Goal: Task Accomplishment & Management: Use online tool/utility

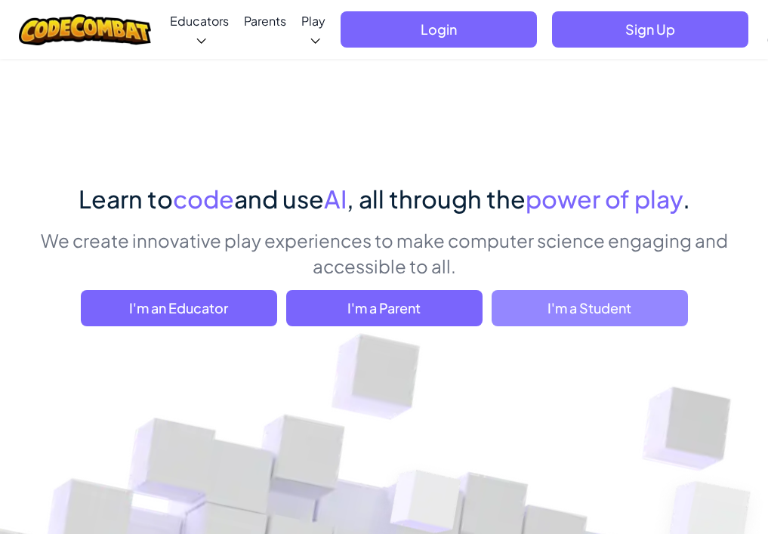
click at [540, 313] on span "I'm a Student" at bounding box center [589, 308] width 196 height 36
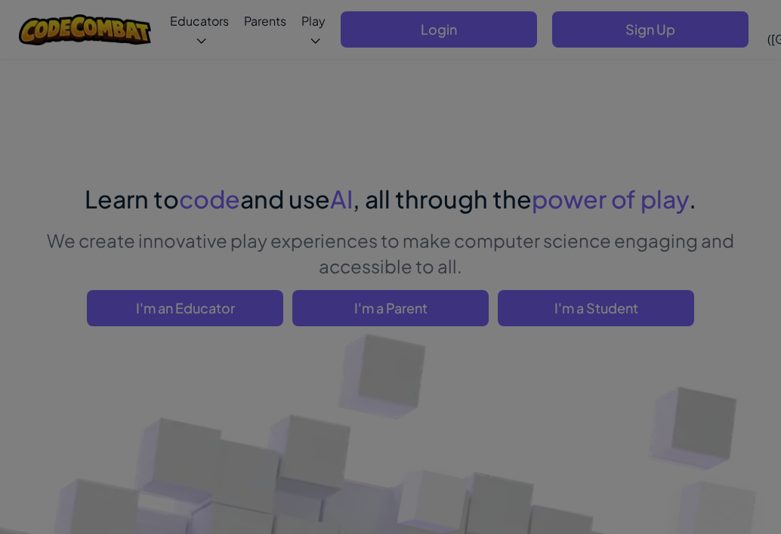
click at [0, 0] on div "Have a Class Code? Yes, I have a Class Code! Enter it here: Continue No, I don'…" at bounding box center [0, 0] width 0 height 0
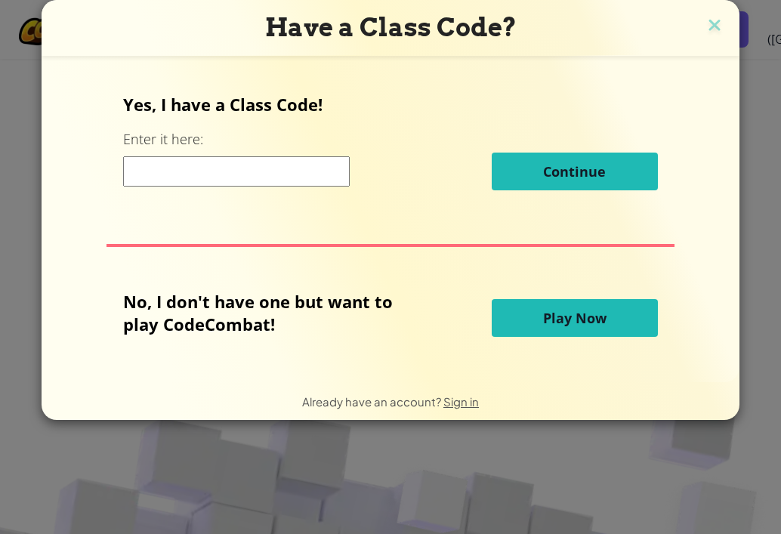
drag, startPoint x: 582, startPoint y: 317, endPoint x: 587, endPoint y: 324, distance: 8.2
click at [581, 317] on span "Play Now" at bounding box center [574, 318] width 63 height 18
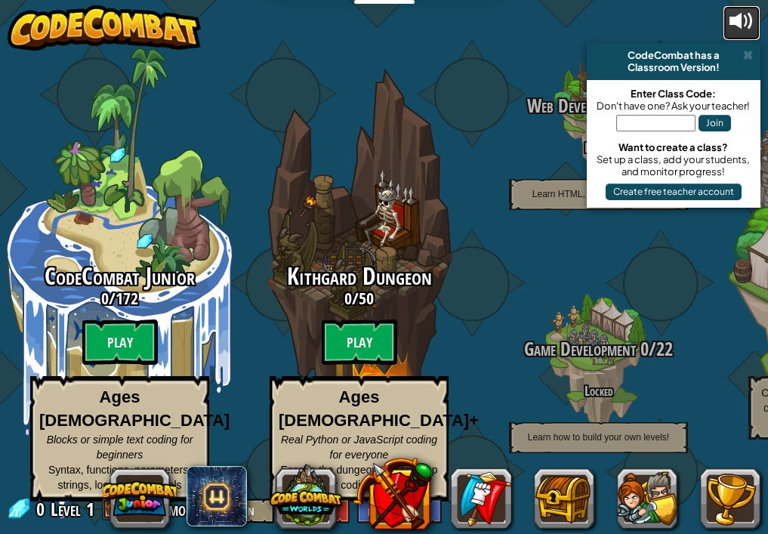
click at [749, 20] on div at bounding box center [741, 21] width 24 height 24
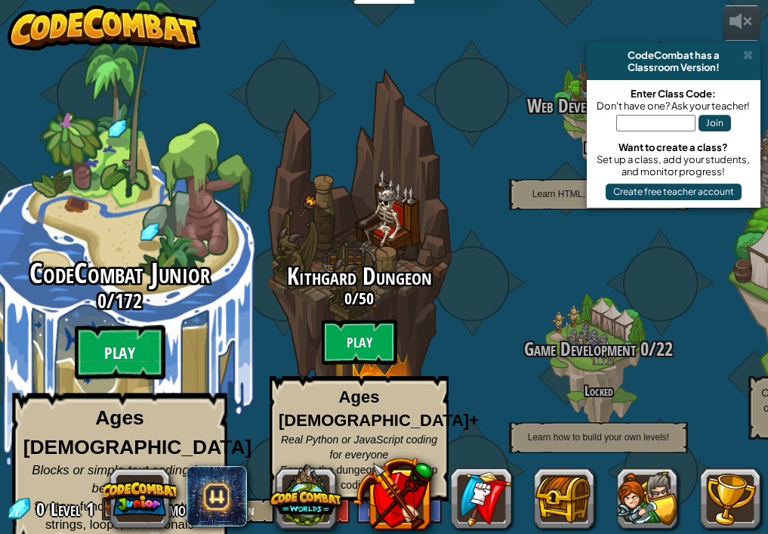
drag, startPoint x: 428, startPoint y: 171, endPoint x: 132, endPoint y: 341, distance: 341.6
click at [132, 341] on btn "Play" at bounding box center [120, 352] width 91 height 54
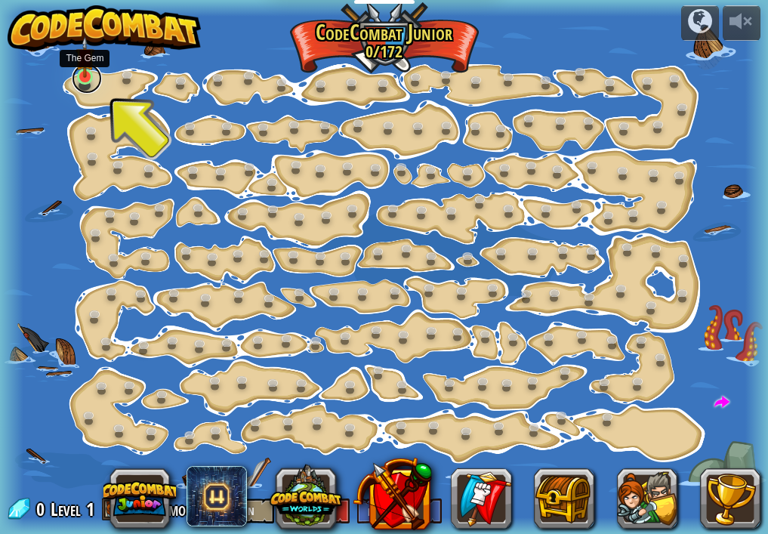
click at [94, 79] on link at bounding box center [87, 78] width 30 height 30
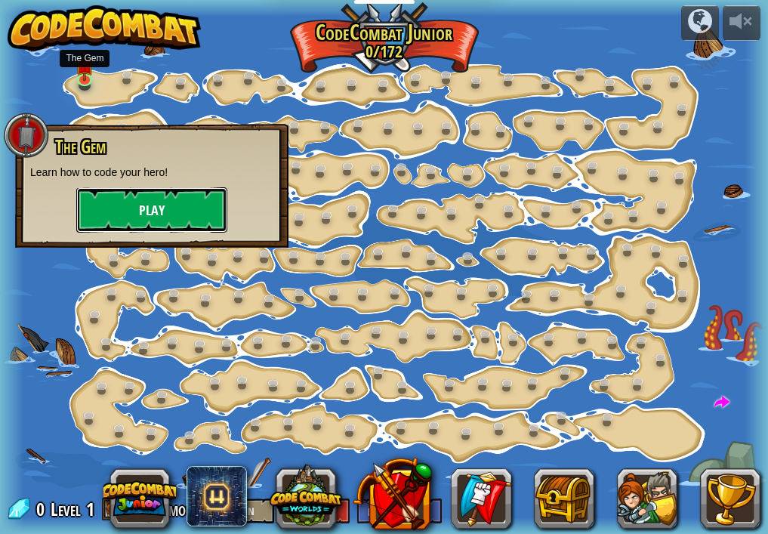
click at [137, 220] on button "Play" at bounding box center [151, 209] width 151 height 45
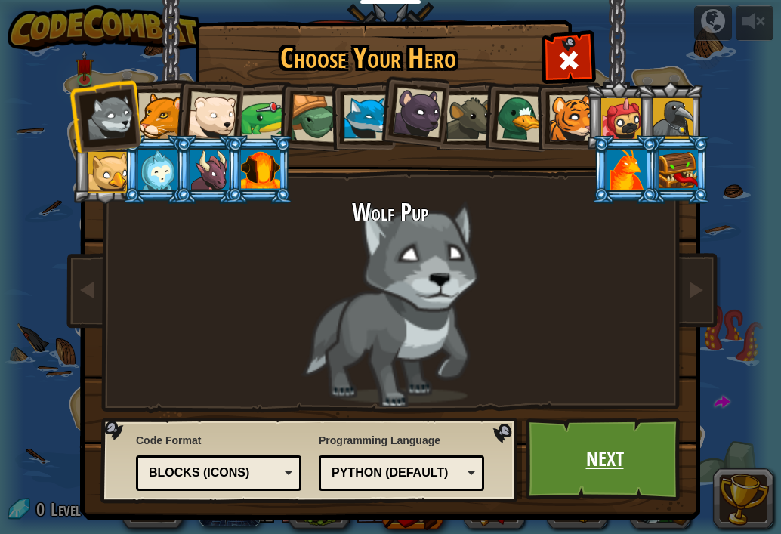
click at [565, 454] on link "Next" at bounding box center [604, 458] width 158 height 83
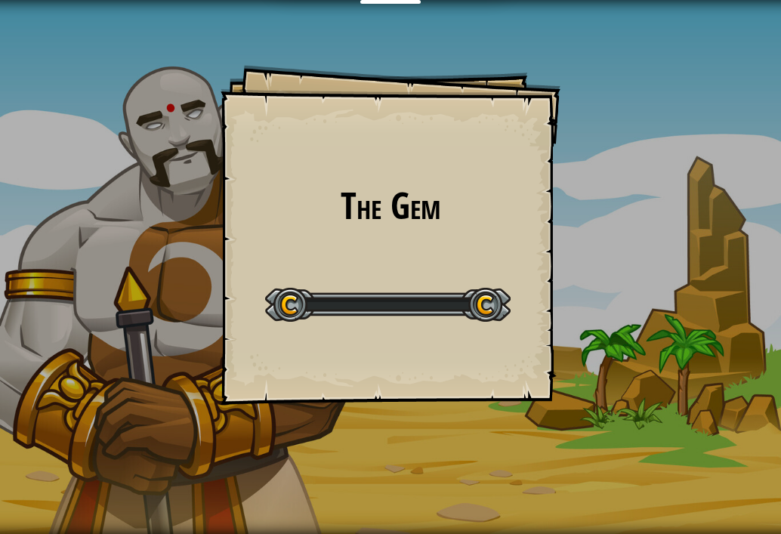
click at [168, 116] on div "The Gem Goals Start Level Error loading from server. Try refreshing the page. Y…" at bounding box center [390, 267] width 781 height 534
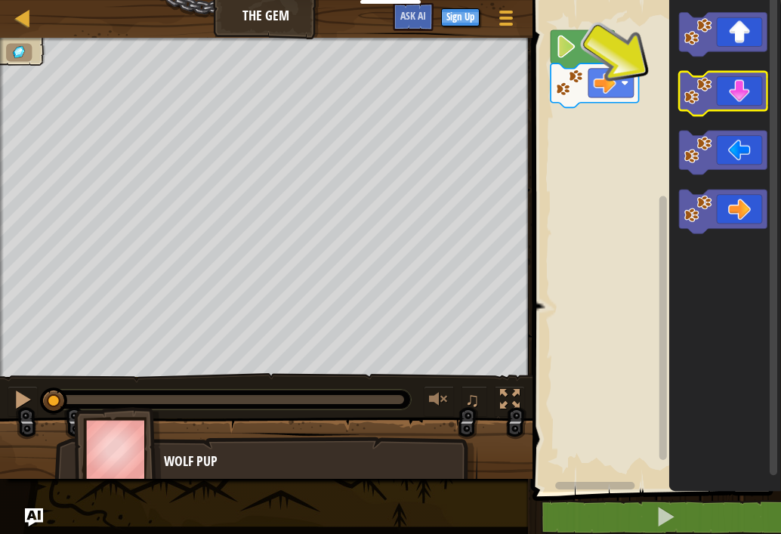
click at [722, 104] on icon "Blockly Workspace" at bounding box center [723, 94] width 88 height 44
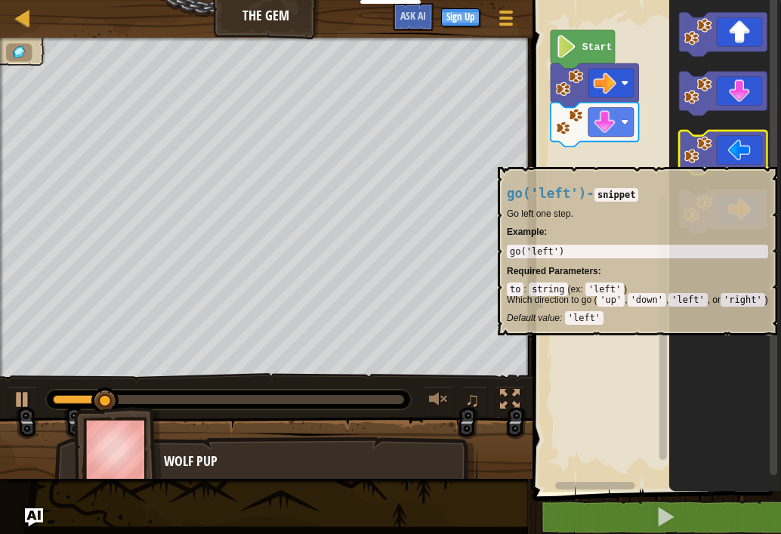
click at [726, 158] on icon "Blockly Workspace" at bounding box center [723, 153] width 88 height 44
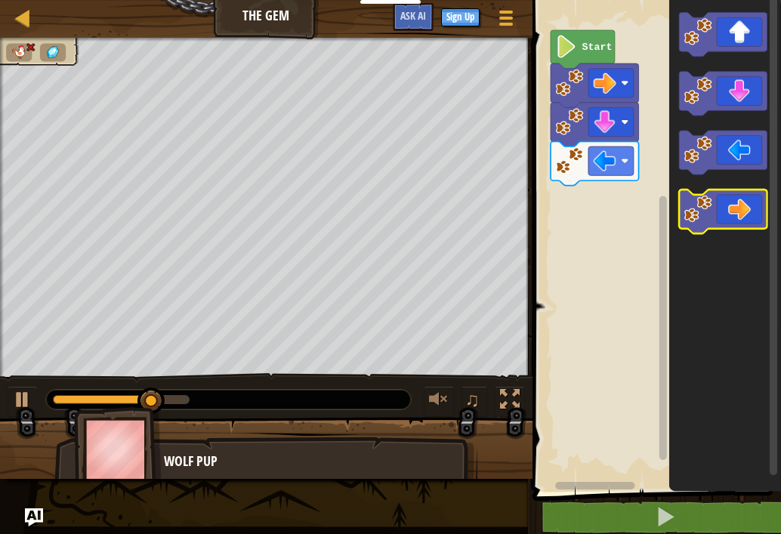
click at [747, 229] on rect "Blockly Workspace" at bounding box center [723, 211] width 88 height 44
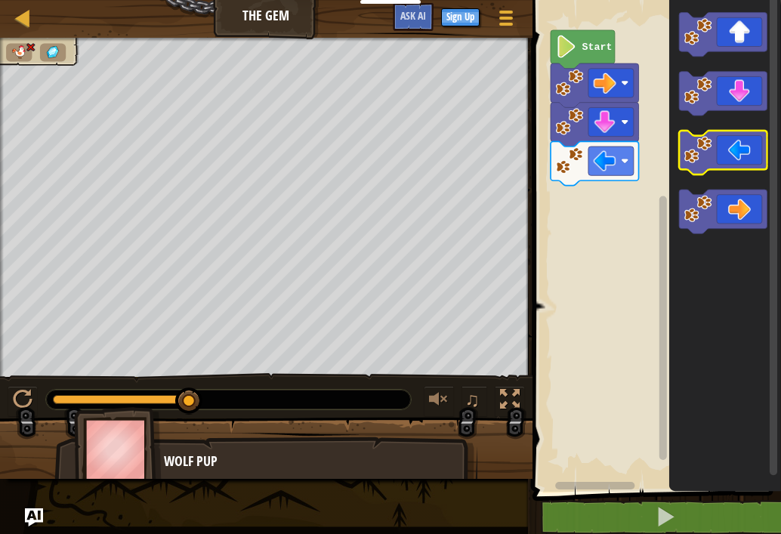
click at [756, 159] on icon "Blockly Workspace" at bounding box center [723, 153] width 88 height 44
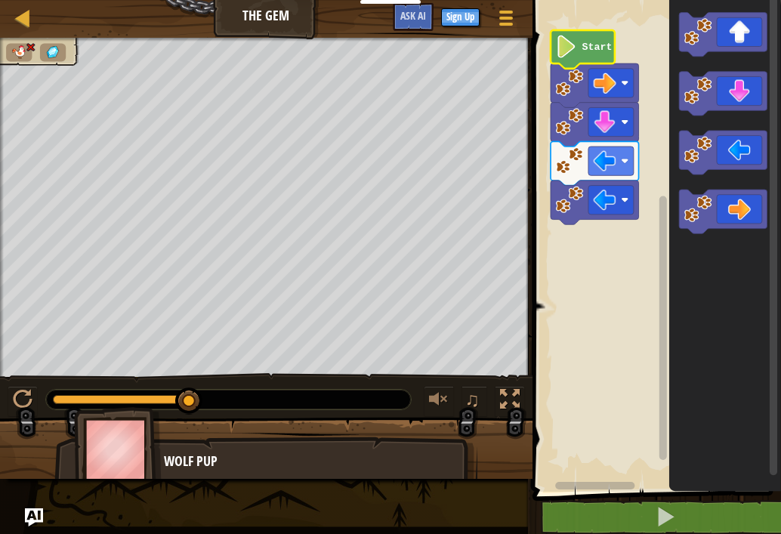
click at [588, 42] on g "Start" at bounding box center [594, 127] width 88 height 194
click at [588, 51] on text "Start" at bounding box center [597, 47] width 30 height 11
click at [588, 53] on g "Start" at bounding box center [594, 127] width 88 height 194
